Goal: Information Seeking & Learning: Check status

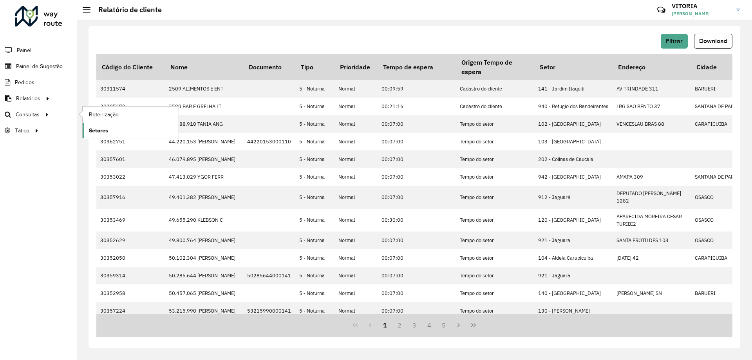
click at [96, 132] on span "Setores" at bounding box center [98, 130] width 19 height 8
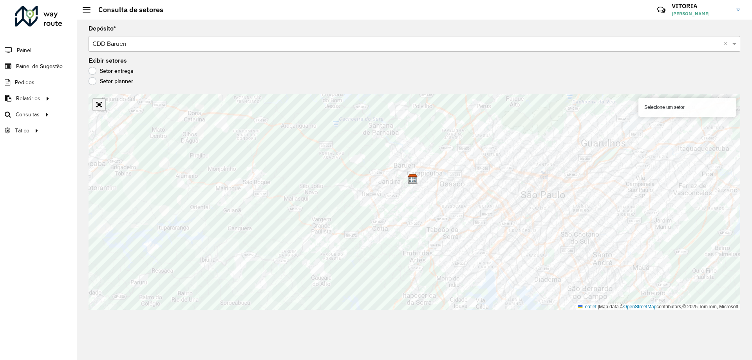
click at [95, 108] on link "Abrir mapa em tela cheia" at bounding box center [99, 105] width 12 height 12
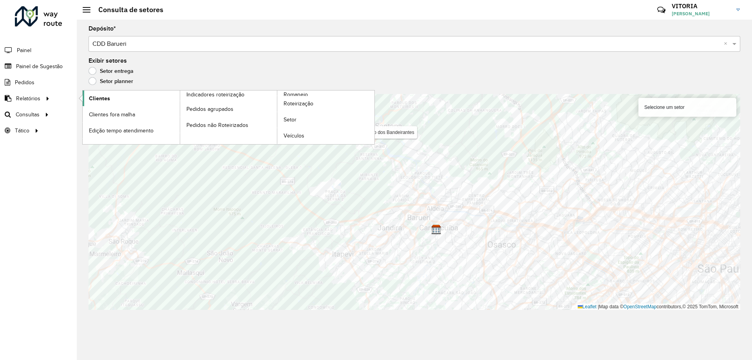
click at [90, 103] on link "Clientes" at bounding box center [131, 98] width 97 height 16
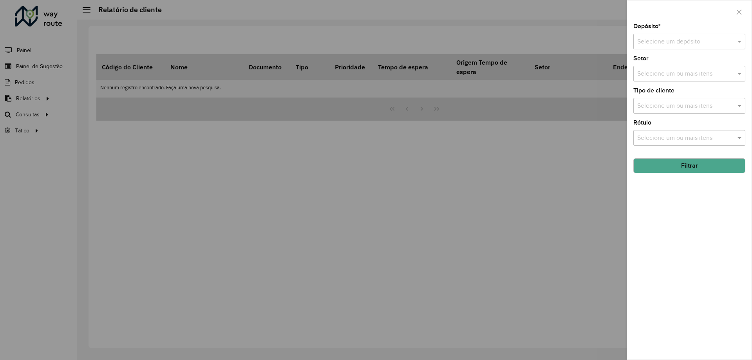
click at [683, 47] on div "Selecione um depósito" at bounding box center [689, 42] width 112 height 16
click at [678, 68] on div "CDD Barueri" at bounding box center [689, 64] width 111 height 13
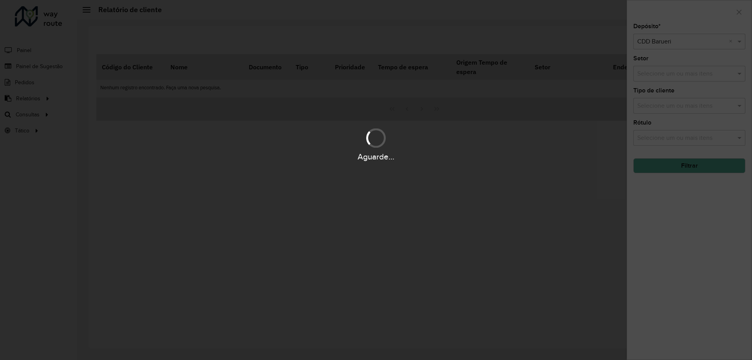
click at [678, 105] on div "Aguarde..." at bounding box center [376, 180] width 752 height 360
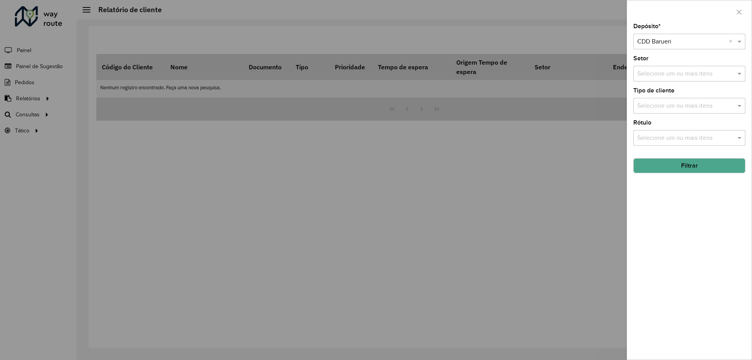
click at [684, 113] on div "Selecione um ou mais itens" at bounding box center [689, 106] width 112 height 16
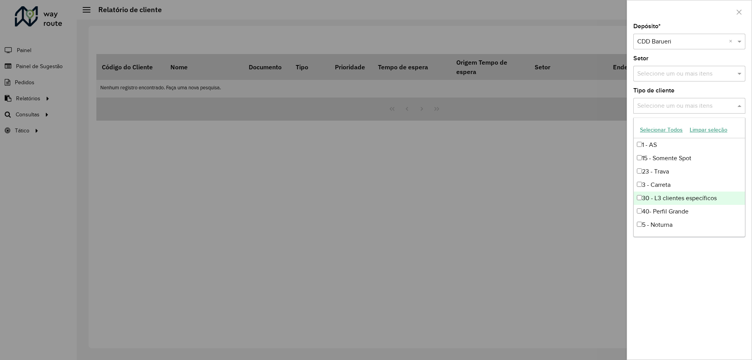
click at [706, 201] on div "30 - L3 clientes específicos" at bounding box center [689, 198] width 111 height 13
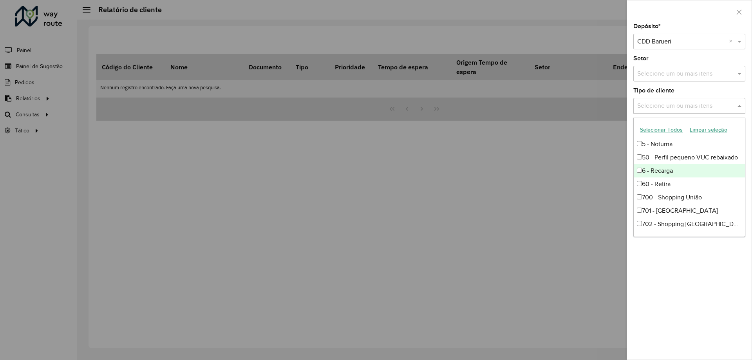
scroll to position [42, 0]
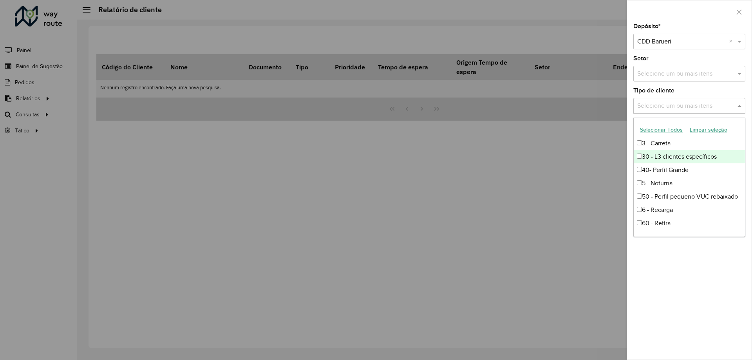
click at [667, 156] on div "30 - L3 clientes específicos" at bounding box center [689, 156] width 111 height 13
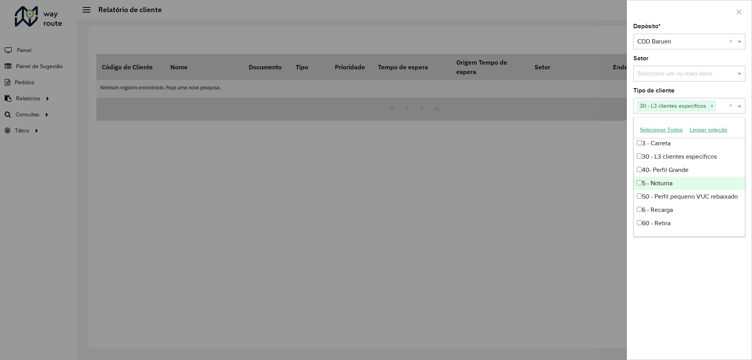
click at [670, 181] on div "5 - Noturna" at bounding box center [689, 183] width 111 height 13
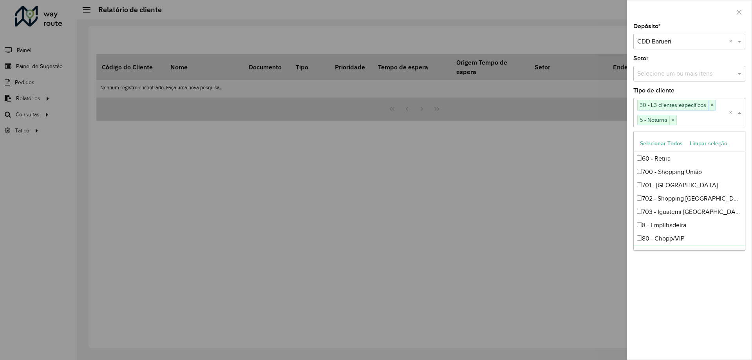
scroll to position [159, 0]
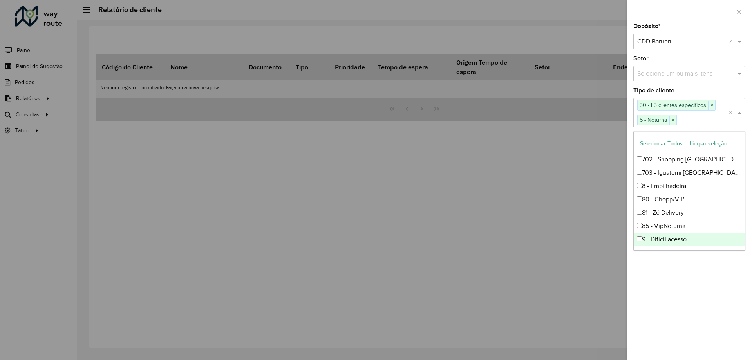
click at [673, 241] on div "9 - Difícil acesso" at bounding box center [689, 239] width 111 height 13
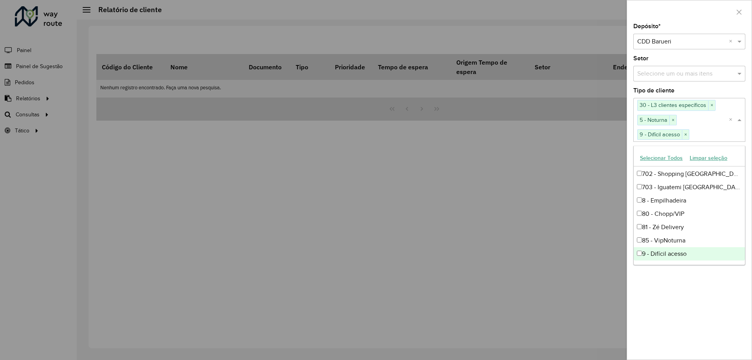
click at [714, 291] on div "Depósito * Selecione um depósito × CDD Barueri × Setor Selecione um ou mais ite…" at bounding box center [689, 191] width 125 height 336
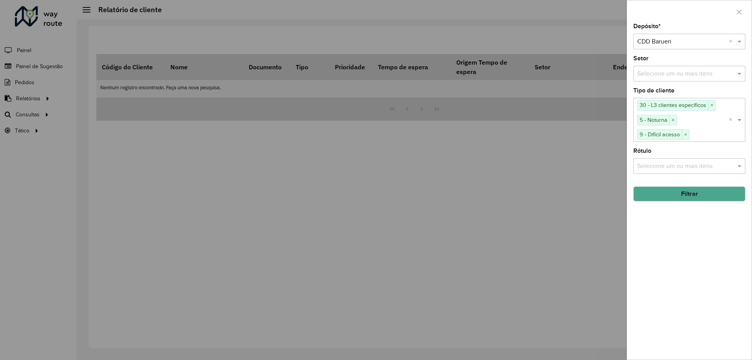
click at [704, 196] on button "Filtrar" at bounding box center [689, 193] width 112 height 15
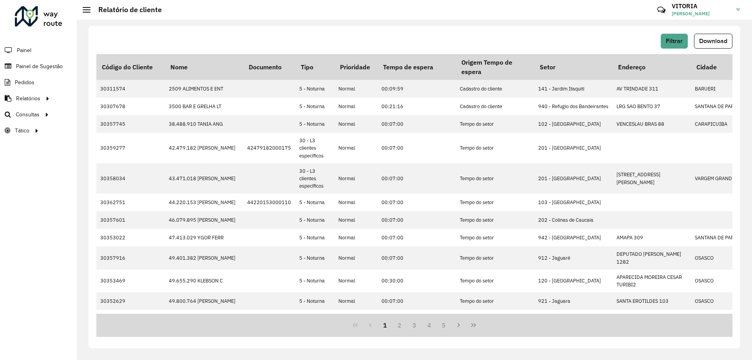
click at [697, 34] on button "Download" at bounding box center [713, 41] width 38 height 15
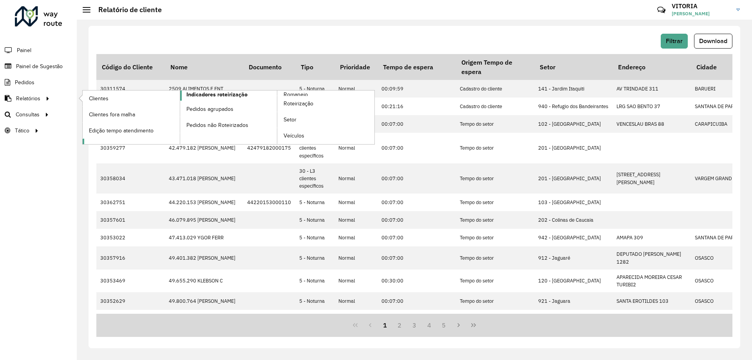
click at [204, 94] on span "Indicadores roteirização" at bounding box center [216, 94] width 61 height 8
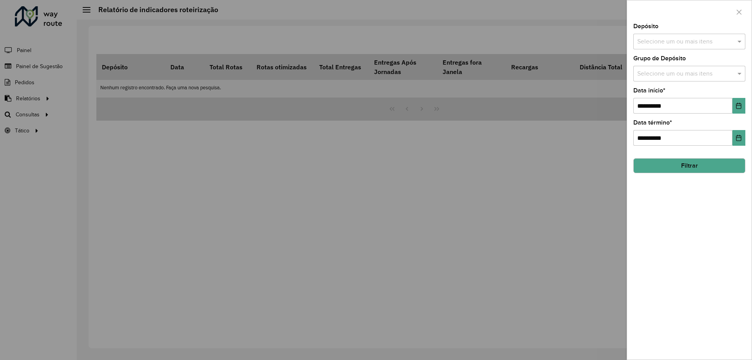
click at [659, 44] on input "text" at bounding box center [685, 41] width 100 height 9
click at [657, 80] on div "CDD Barueri" at bounding box center [689, 80] width 111 height 13
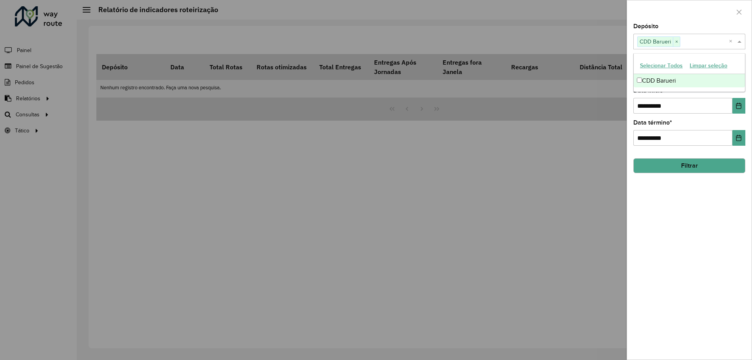
click at [688, 162] on button "Filtrar" at bounding box center [689, 165] width 112 height 15
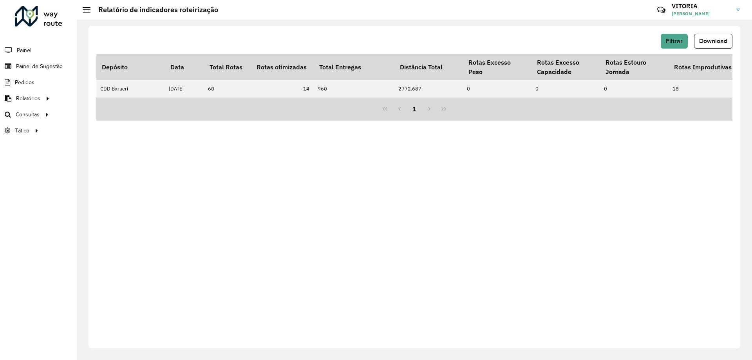
scroll to position [0, 192]
drag, startPoint x: 286, startPoint y: 106, endPoint x: 291, endPoint y: 106, distance: 5.1
click at [291, 106] on div "1" at bounding box center [414, 109] width 636 height 23
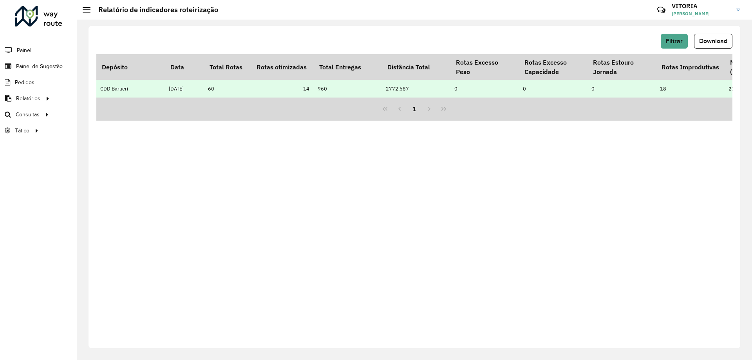
drag, startPoint x: 277, startPoint y: 96, endPoint x: 294, endPoint y: 96, distance: 16.5
click at [294, 96] on td "14" at bounding box center [282, 89] width 63 height 18
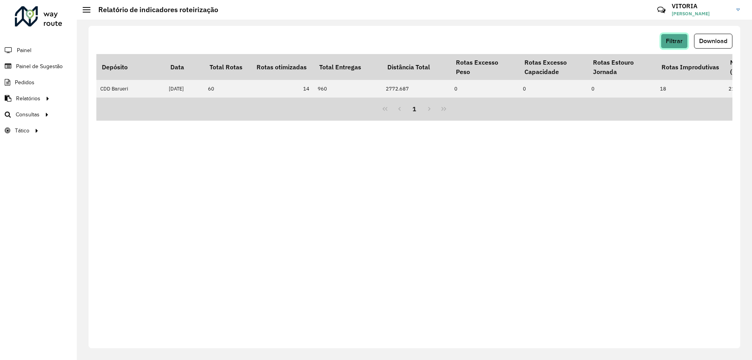
click at [683, 46] on button "Filtrar" at bounding box center [674, 41] width 27 height 15
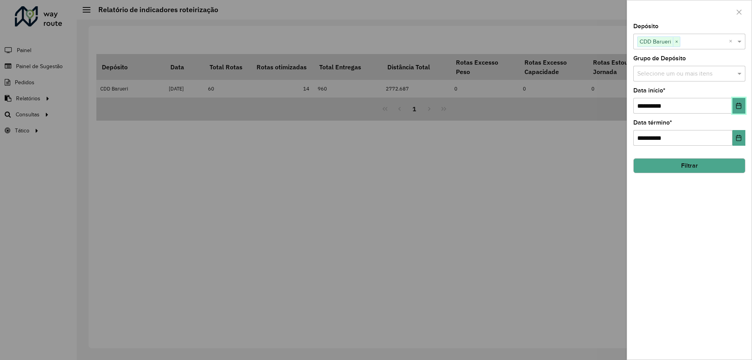
click at [739, 103] on icon "Choose Date" at bounding box center [738, 106] width 6 height 6
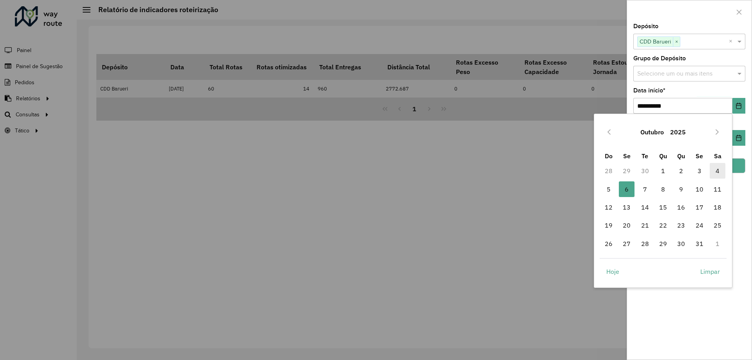
click at [716, 169] on span "4" at bounding box center [718, 171] width 16 height 16
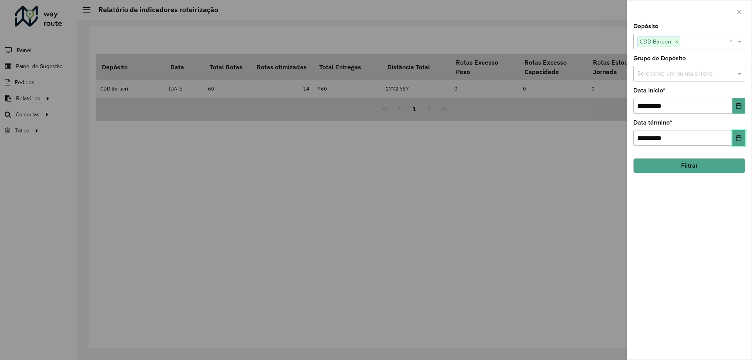
click at [732, 137] on button "Choose Date" at bounding box center [738, 138] width 13 height 16
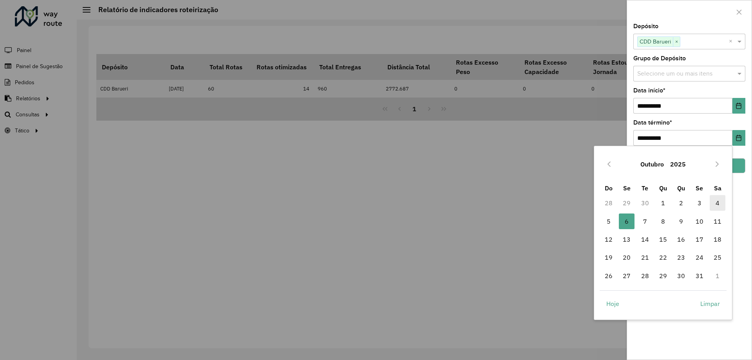
click at [720, 204] on span "4" at bounding box center [718, 203] width 16 height 16
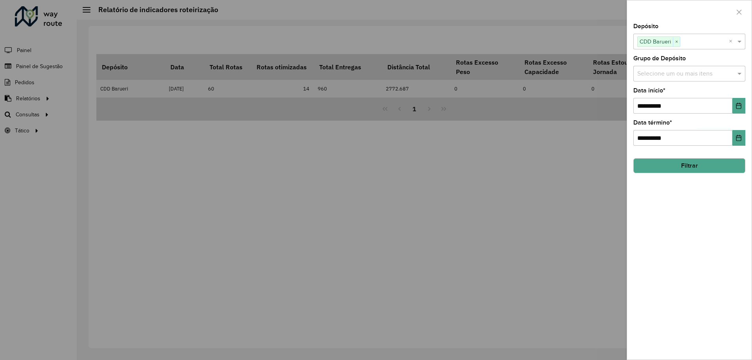
click at [710, 165] on button "Filtrar" at bounding box center [689, 165] width 112 height 15
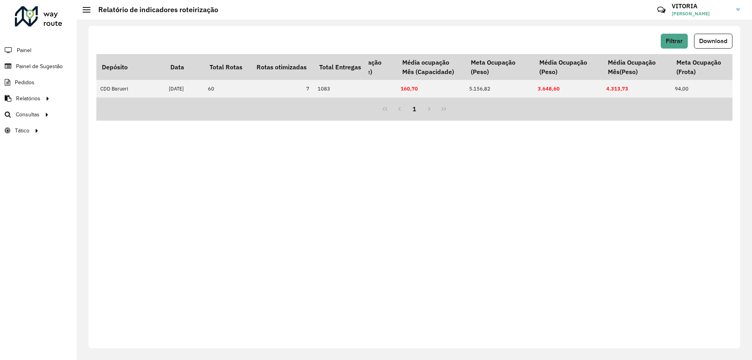
scroll to position [0, 714]
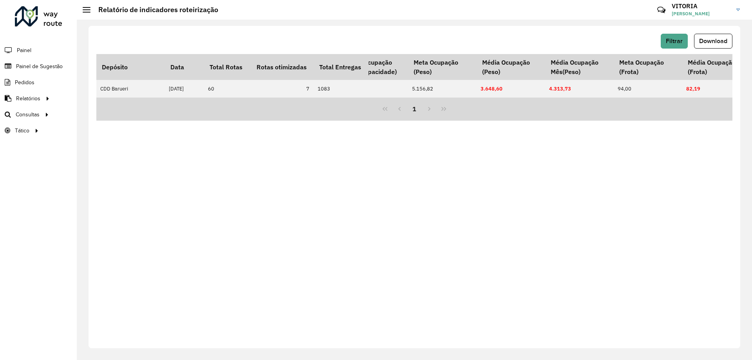
drag, startPoint x: 451, startPoint y: 119, endPoint x: 502, endPoint y: 128, distance: 52.0
click at [528, 129] on div "Filtrar Download Depósito Data Total Rotas Rotas otimizadas Total Entregas Entr…" at bounding box center [415, 187] width 652 height 322
click at [32, 81] on span "Pedidos" at bounding box center [25, 82] width 20 height 8
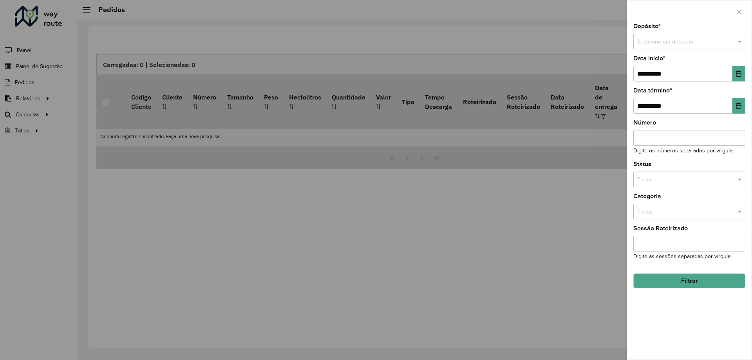
click at [665, 177] on input "text" at bounding box center [681, 179] width 89 height 9
click at [561, 184] on div at bounding box center [376, 180] width 752 height 360
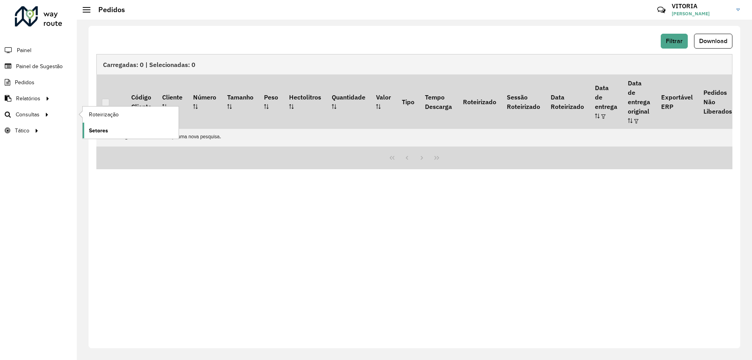
click at [114, 126] on link "Setores" at bounding box center [131, 131] width 96 height 16
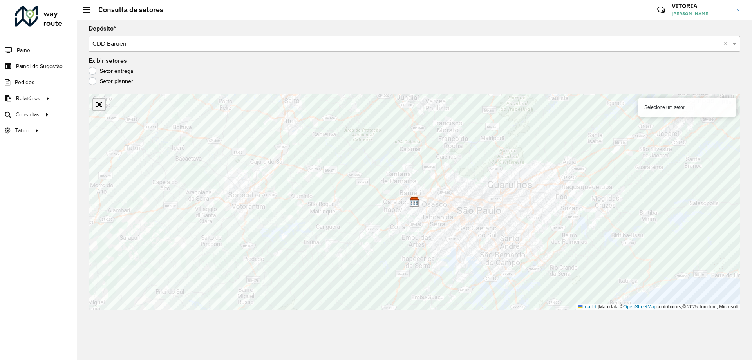
click at [96, 105] on link "Abrir mapa em tela cheia" at bounding box center [99, 105] width 12 height 12
